Goal: Check status: Check status

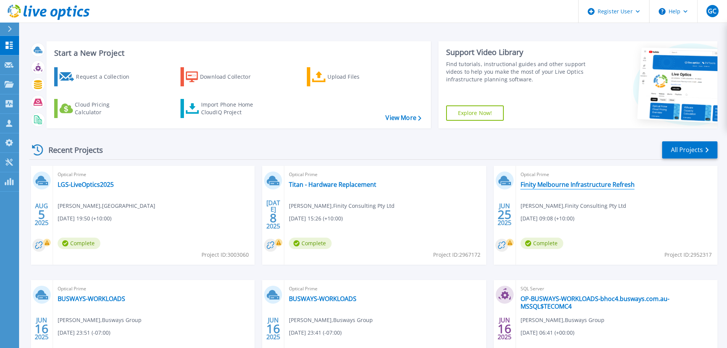
click at [566, 183] on link "Finity Melbourne Infrastructure Refresh" at bounding box center [578, 185] width 114 height 8
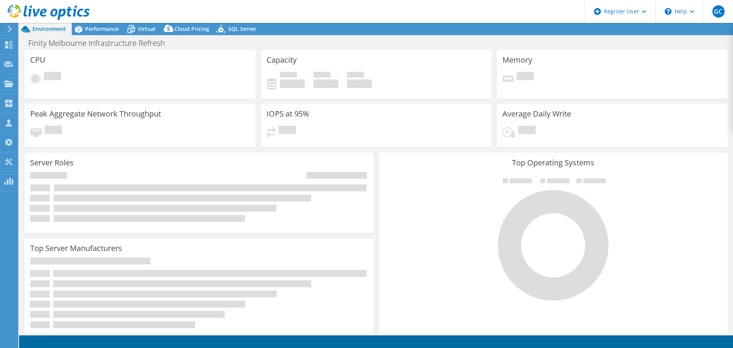
select select "USD"
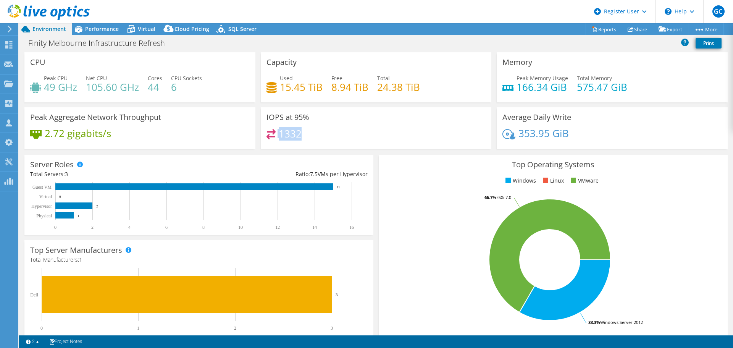
drag, startPoint x: 310, startPoint y: 137, endPoint x: 227, endPoint y: 120, distance: 84.8
click at [246, 127] on div "CPU Peak CPU 49 GHz Net CPU 105.60 GHz Cores 44 CPU Sockets 6 Capacity Used 15.…" at bounding box center [376, 103] width 709 height 102
click at [208, 50] on div "Finity Melbourne Infrastructure Refresh Print" at bounding box center [376, 43] width 714 height 14
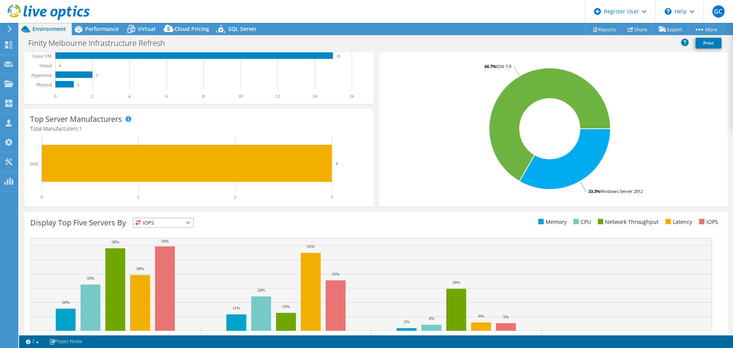
scroll to position [124, 0]
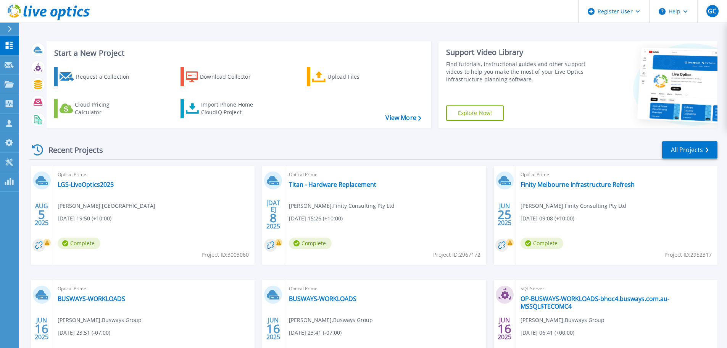
scroll to position [38, 0]
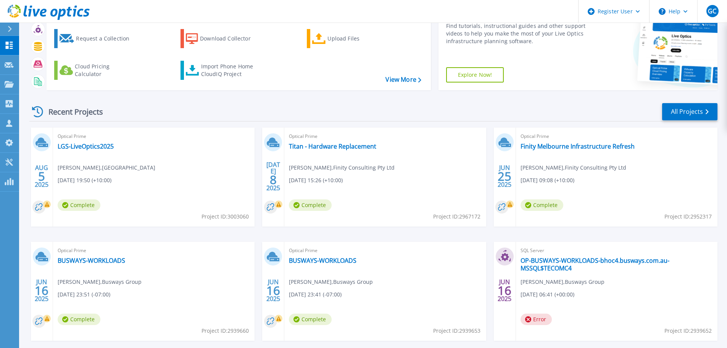
click at [249, 217] on span "Project ID: 2952317" at bounding box center [225, 216] width 47 height 8
copy span "2952317"
